Goal: Transaction & Acquisition: Purchase product/service

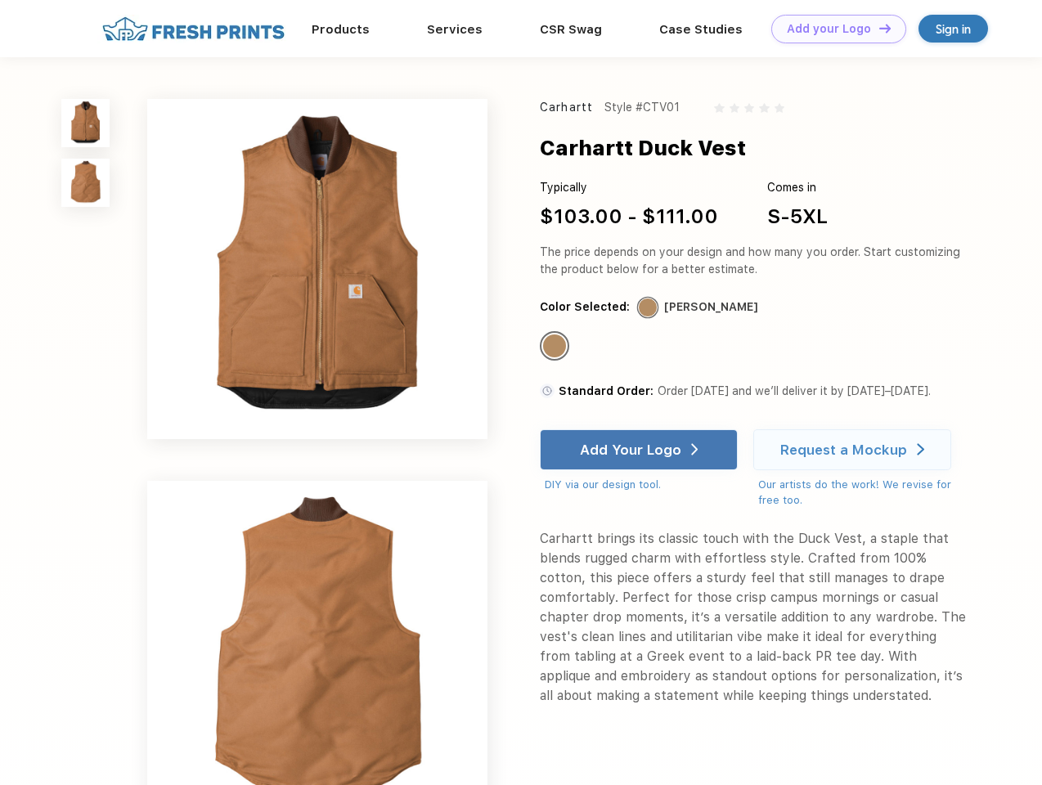
click at [833, 29] on link "Add your Logo Design Tool" at bounding box center [838, 29] width 135 height 29
click at [0, 0] on div "Design Tool" at bounding box center [0, 0] width 0 height 0
click at [878, 28] on link "Add your Logo Design Tool" at bounding box center [838, 29] width 135 height 29
click at [86, 123] on img at bounding box center [85, 123] width 48 height 48
click at [86, 183] on img at bounding box center [85, 183] width 48 height 48
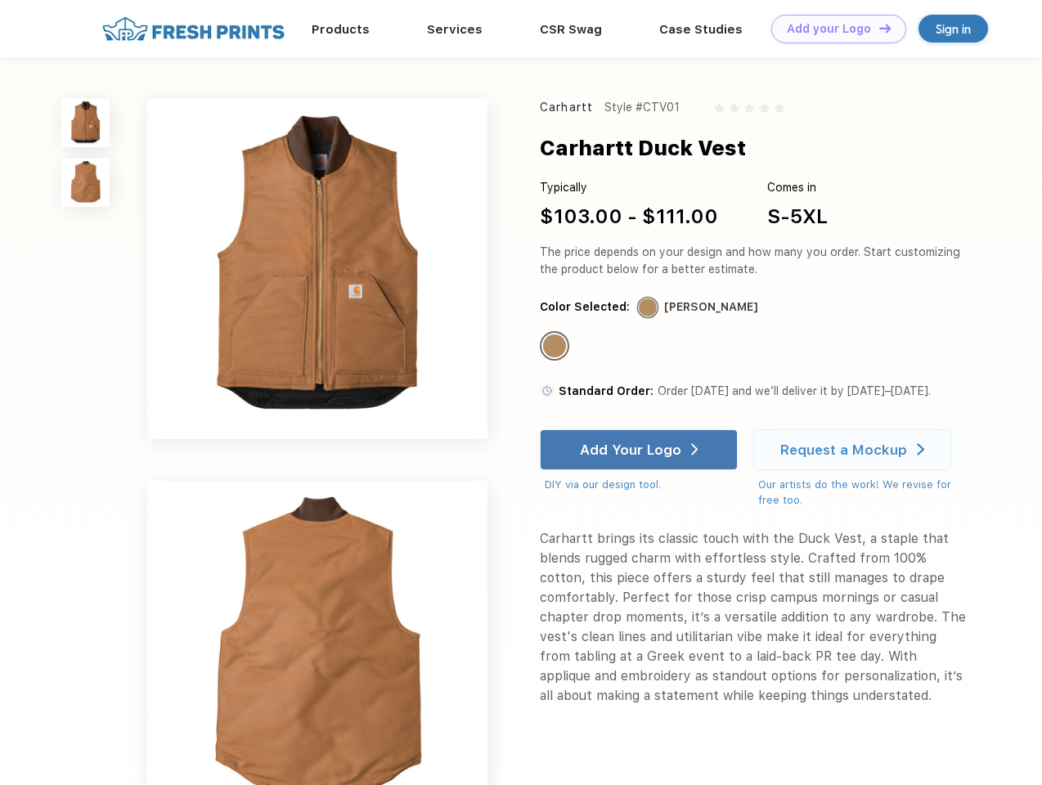
click at [556, 347] on div "Standard Color" at bounding box center [554, 346] width 23 height 23
click at [641, 450] on div "Add Your Logo" at bounding box center [630, 450] width 101 height 16
click at [855, 450] on div "Request a Mockup" at bounding box center [843, 450] width 127 height 16
